Goal: Transaction & Acquisition: Purchase product/service

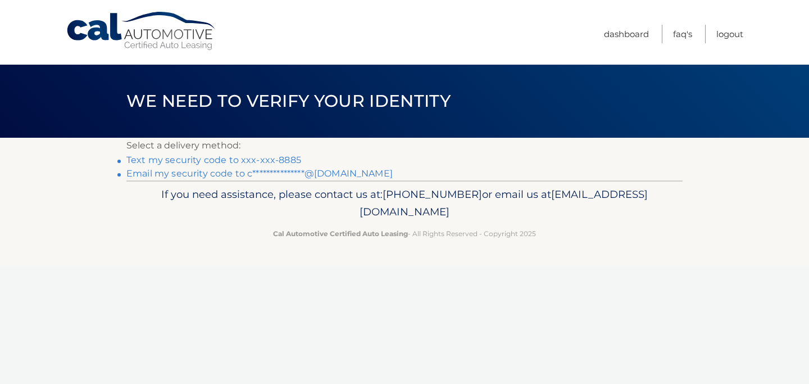
click at [267, 157] on link "Text my security code to xxx-xxx-8885" at bounding box center [213, 160] width 175 height 11
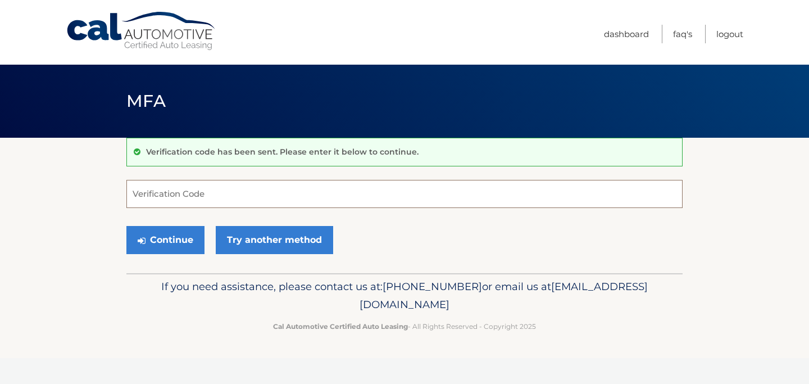
click at [215, 194] on input "Verification Code" at bounding box center [404, 194] width 556 height 28
type input "353486"
click at [126, 226] on button "Continue" at bounding box center [165, 240] width 78 height 28
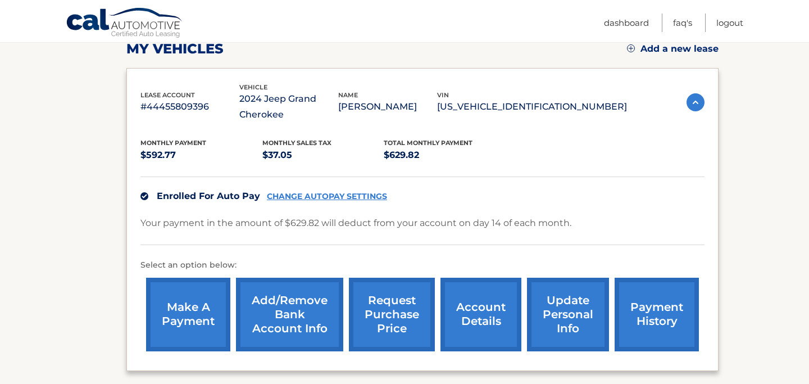
scroll to position [174, 0]
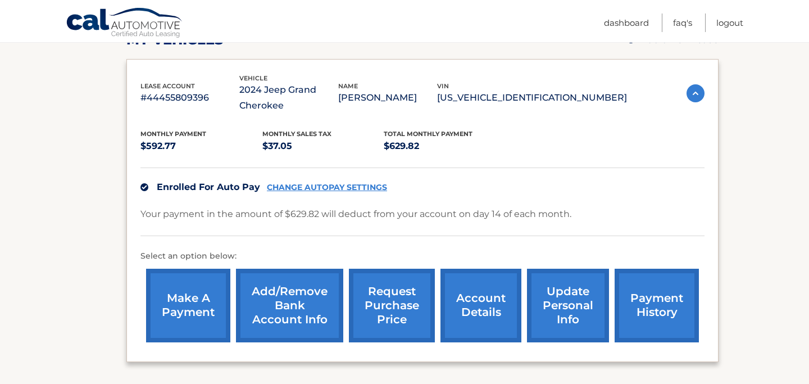
click at [660, 304] on link "payment history" at bounding box center [657, 306] width 84 height 74
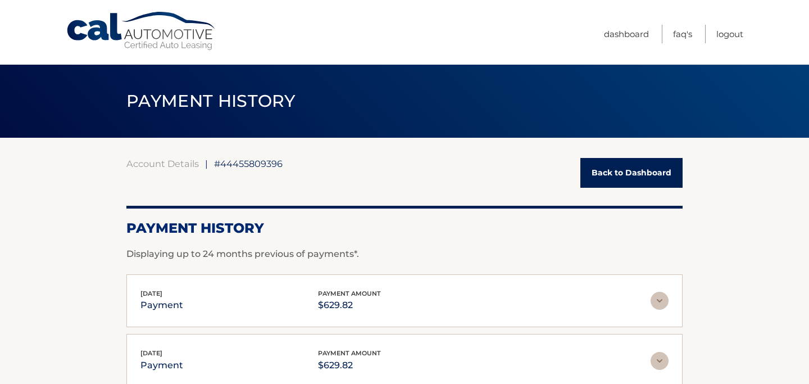
click at [638, 180] on link "Back to Dashboard" at bounding box center [631, 173] width 102 height 30
click at [628, 171] on link "Back to Dashboard" at bounding box center [631, 173] width 102 height 30
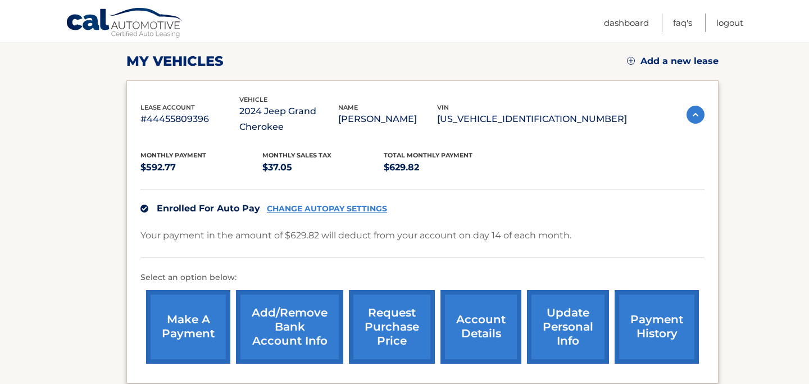
scroll to position [197, 0]
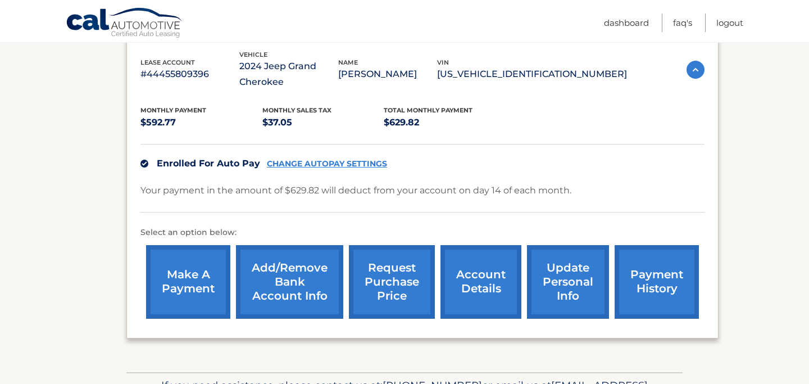
click at [197, 273] on link "make a payment" at bounding box center [188, 282] width 84 height 74
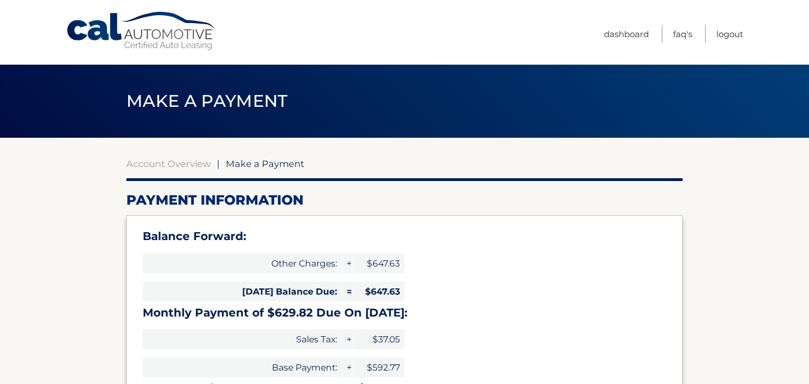
select select "YTAyOTk3YzItMGM4MC00ZmIwLTgxNTQtY2VhZDE4NWI2NDE3"
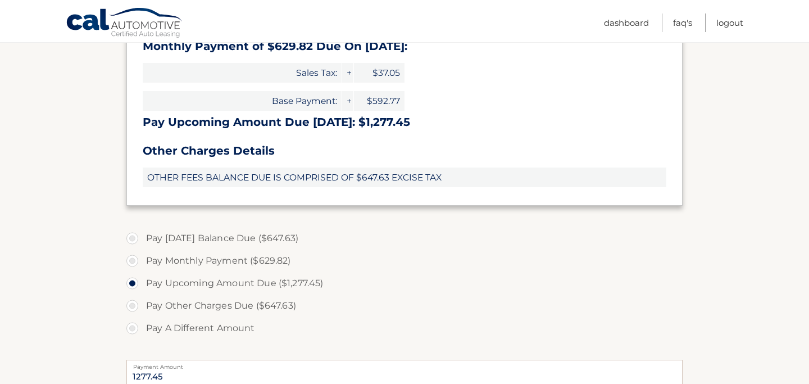
scroll to position [271, 0]
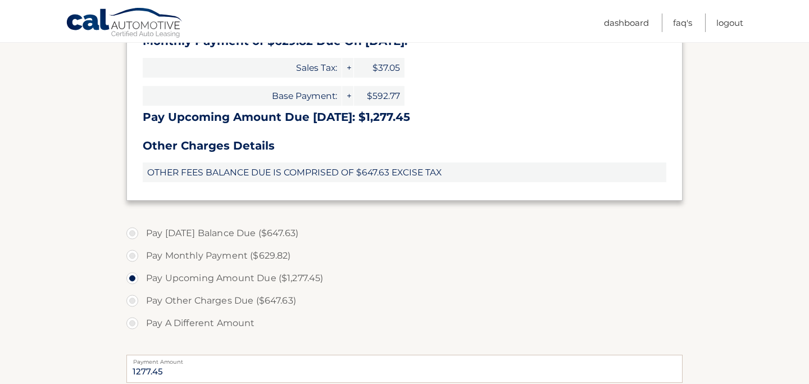
click at [133, 300] on label "Pay Other Charges Due ($647.63)" at bounding box center [404, 300] width 556 height 22
click at [133, 300] on input "Pay Other Charges Due ($647.63)" at bounding box center [136, 298] width 11 height 18
radio input "true"
type input "647.63"
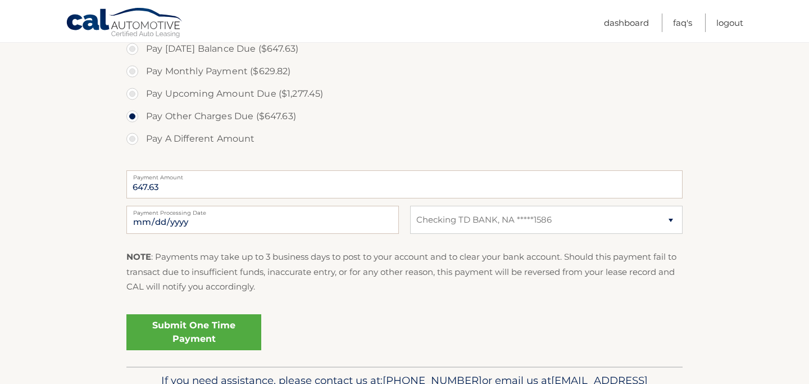
scroll to position [459, 0]
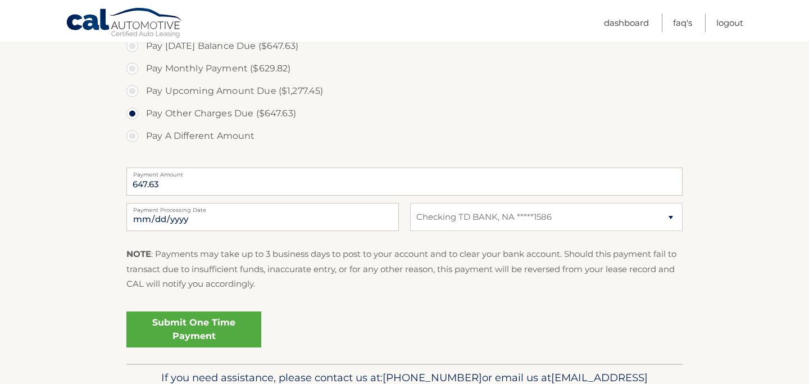
click at [223, 324] on link "Submit One Time Payment" at bounding box center [193, 329] width 135 height 36
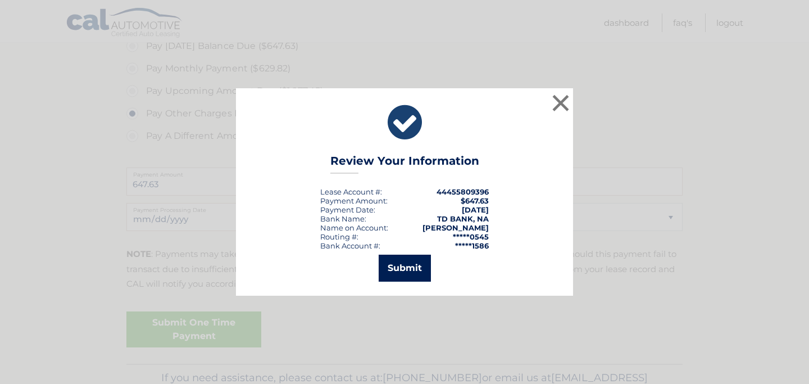
click at [405, 272] on button "Submit" at bounding box center [405, 268] width 52 height 27
